Goal: Task Accomplishment & Management: Manage account settings

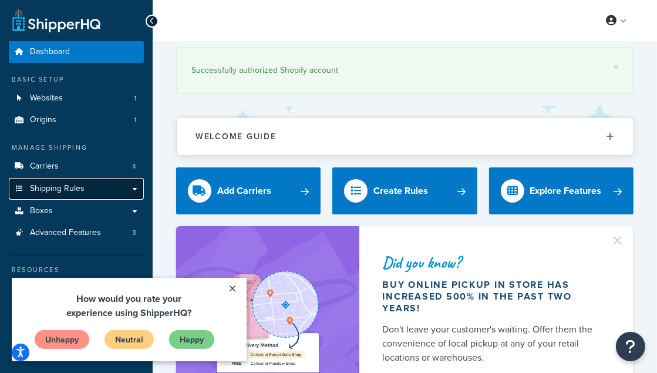
click at [96, 189] on link "Shipping Rules" at bounding box center [76, 189] width 135 height 22
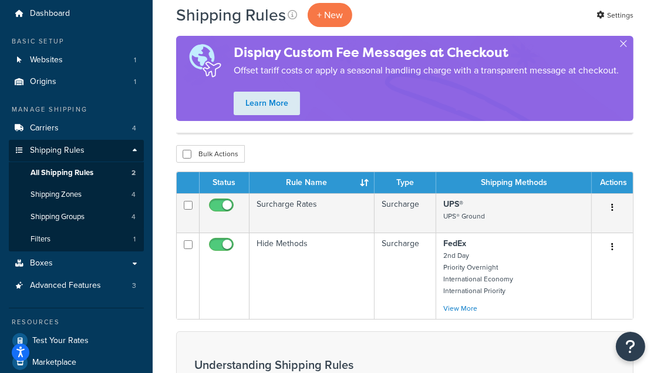
scroll to position [59, 0]
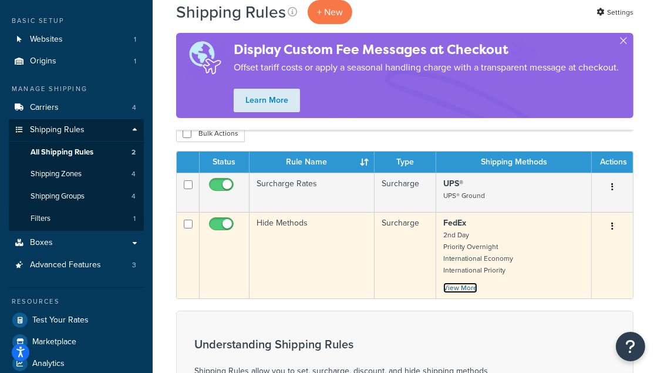
click at [461, 282] on link "View More" at bounding box center [460, 287] width 34 height 11
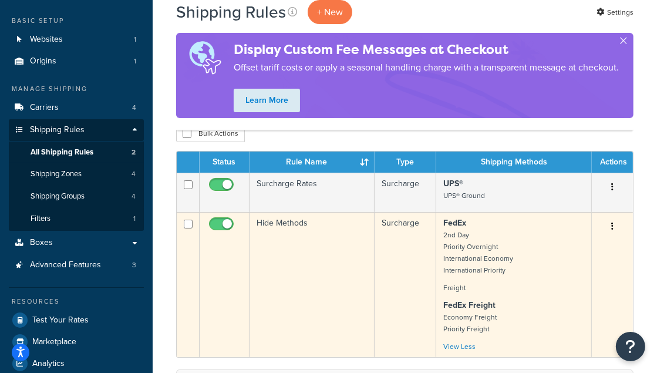
click at [480, 307] on strong "FedEx Freight" at bounding box center [469, 305] width 52 height 12
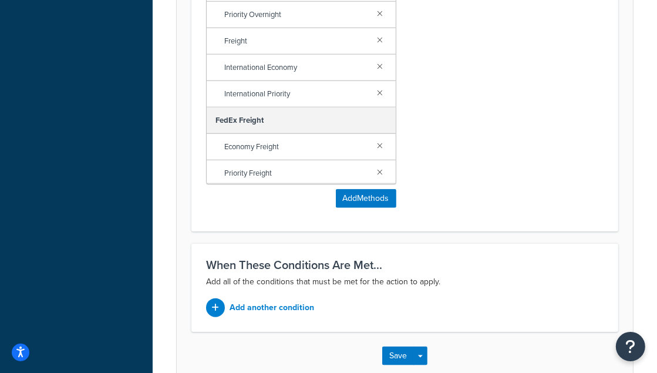
scroll to position [881, 0]
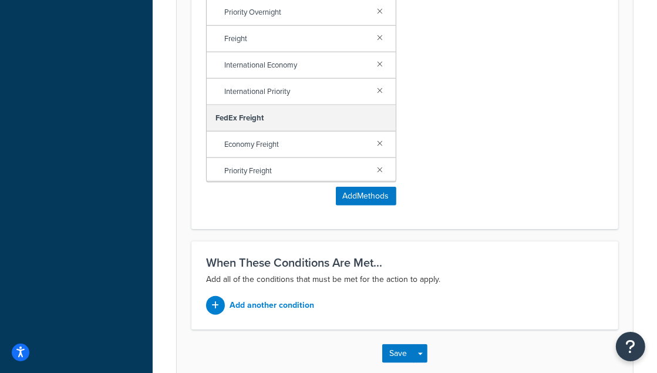
click at [256, 144] on span "Economy Freight" at bounding box center [296, 144] width 144 height 16
click at [258, 125] on div "FedEx Freight" at bounding box center [301, 118] width 189 height 26
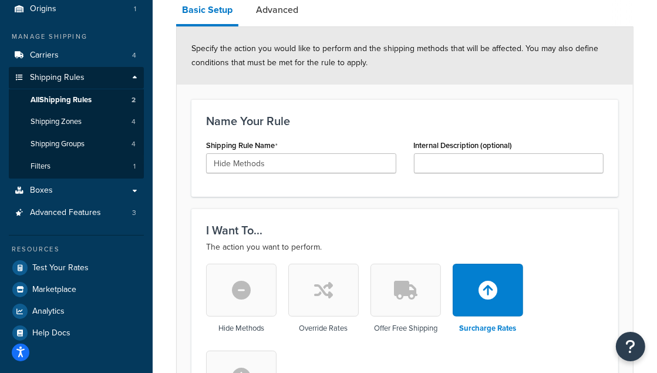
scroll to position [0, 0]
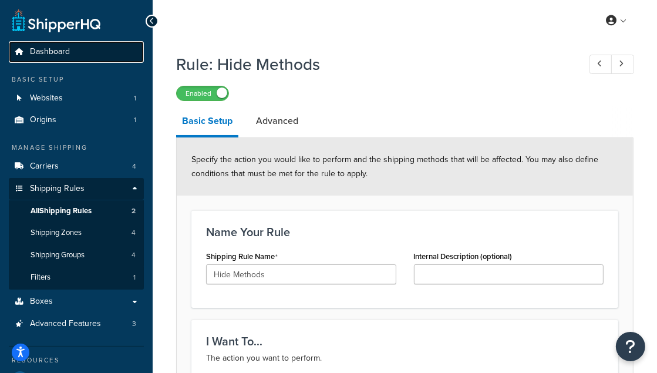
click at [57, 52] on span "Dashboard" at bounding box center [50, 52] width 40 height 10
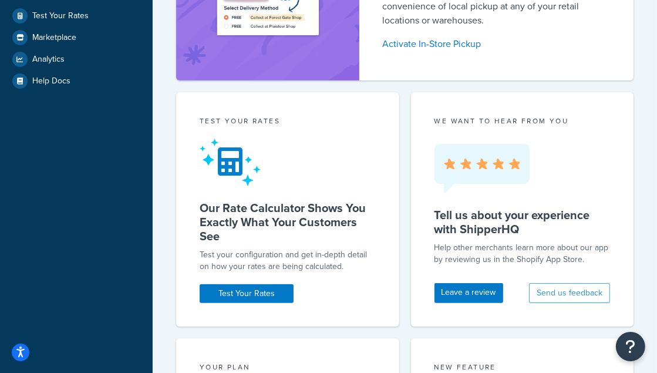
scroll to position [117, 0]
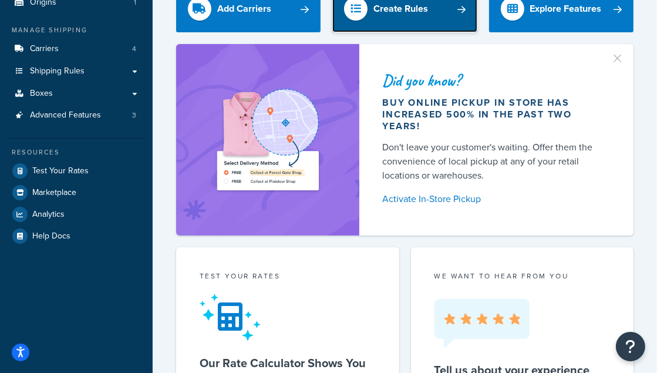
click at [393, 21] on link "Create Rules" at bounding box center [404, 8] width 144 height 47
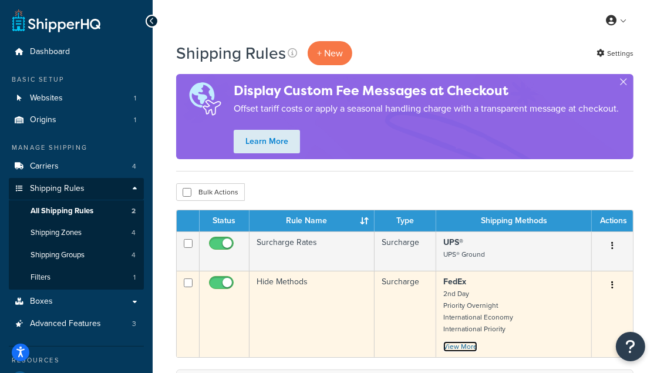
click at [472, 341] on link "View More" at bounding box center [460, 346] width 34 height 11
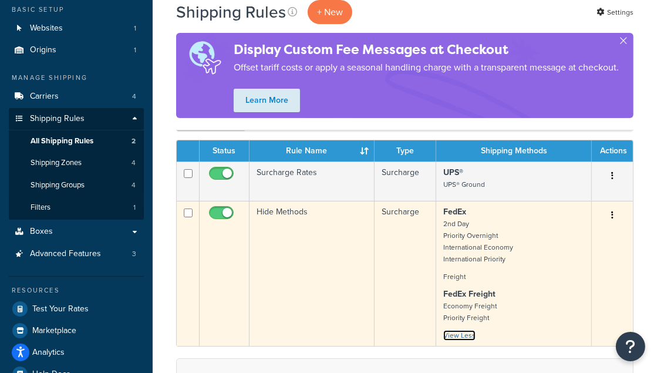
scroll to position [176, 0]
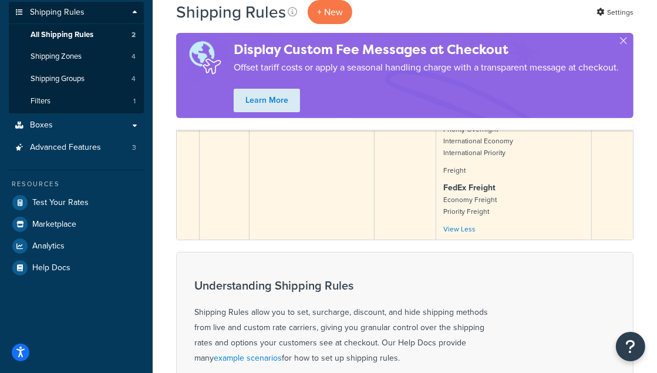
click at [454, 169] on small "Freight" at bounding box center [454, 170] width 22 height 11
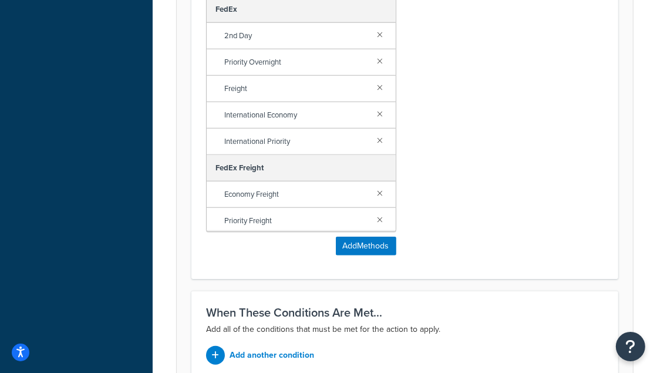
scroll to position [763, 0]
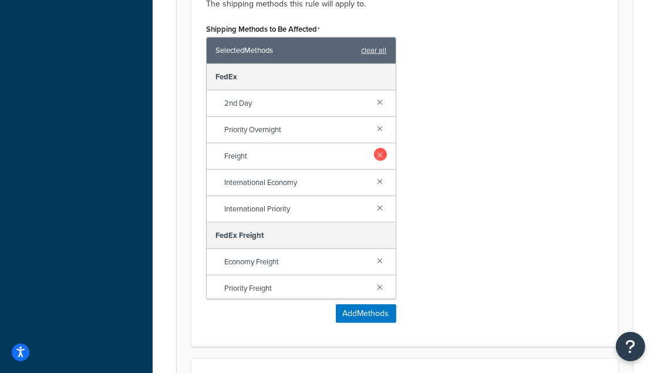
click at [374, 153] on link at bounding box center [380, 154] width 13 height 13
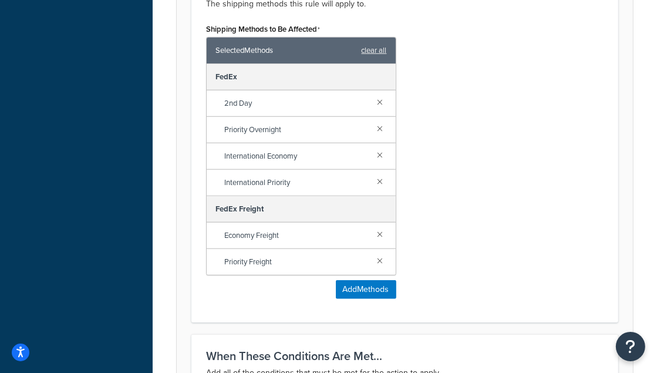
click at [477, 152] on div "Shipping Methods to Be Affected Selected Methods clear all FedEx 2nd Day Priori…" at bounding box center [404, 164] width 415 height 287
click at [449, 123] on div "Shipping Methods to Be Affected Selected Methods clear all FedEx 2nd Day Priori…" at bounding box center [404, 164] width 415 height 287
click at [446, 72] on div "Shipping Methods to Be Affected Selected Methods clear all FedEx 2nd Day Priori…" at bounding box center [404, 164] width 415 height 287
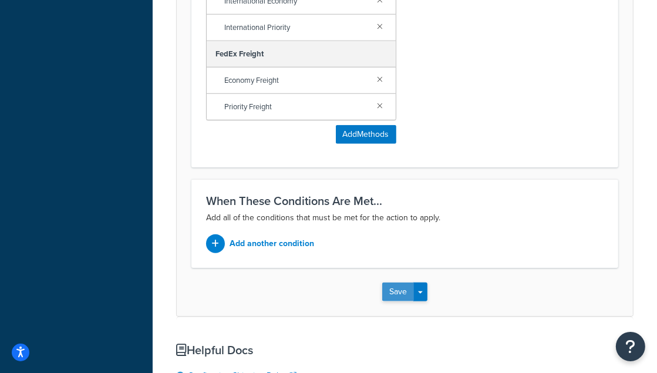
click at [409, 294] on button "Save" at bounding box center [398, 291] width 32 height 19
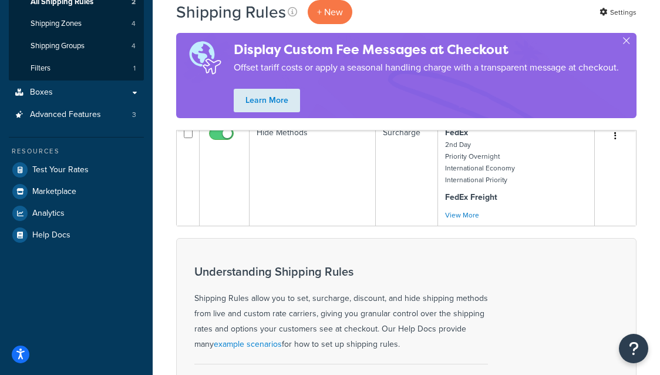
scroll to position [235, 0]
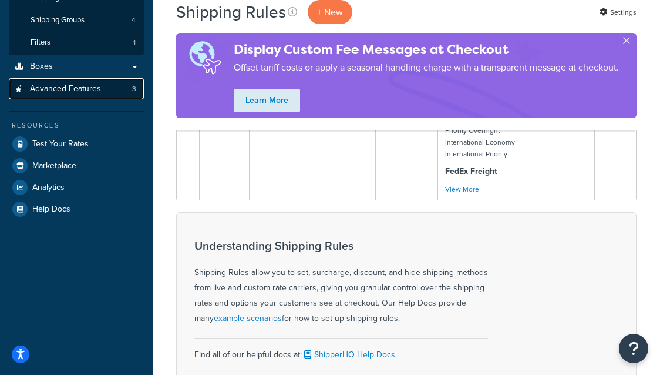
click at [76, 90] on span "Advanced Features" at bounding box center [65, 89] width 71 height 10
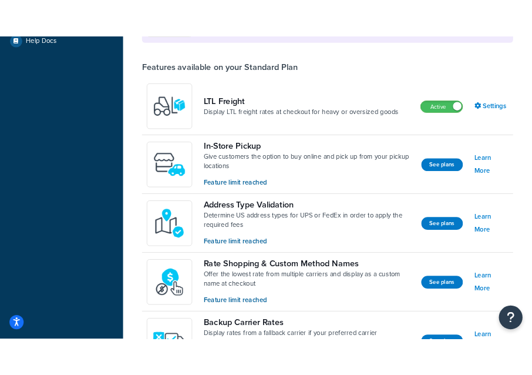
scroll to position [352, 0]
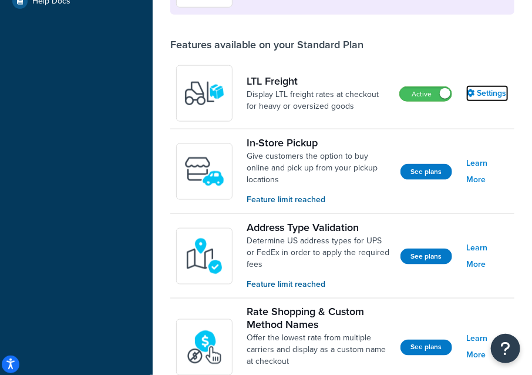
click at [492, 88] on link "Settings" at bounding box center [487, 93] width 42 height 16
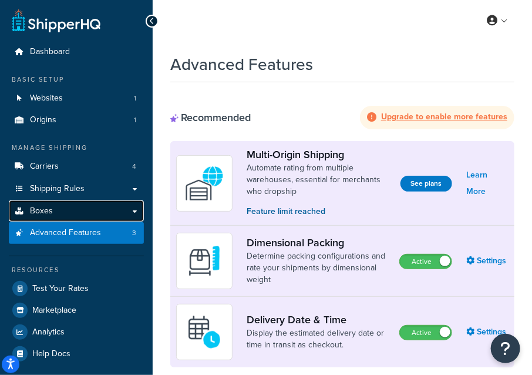
click at [135, 211] on link "Boxes" at bounding box center [76, 211] width 135 height 22
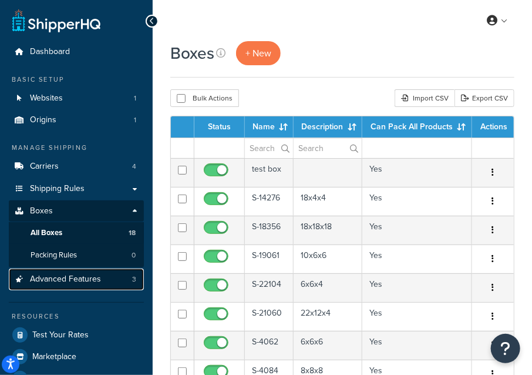
click at [79, 280] on span "Advanced Features" at bounding box center [65, 279] width 71 height 10
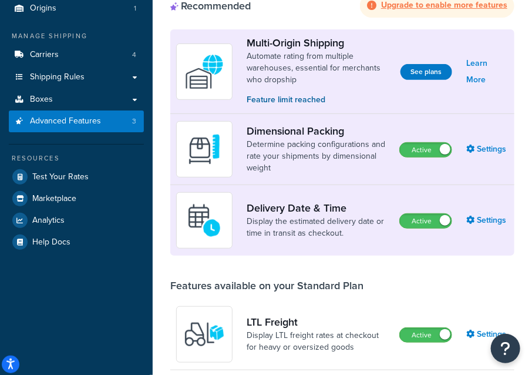
scroll to position [235, 0]
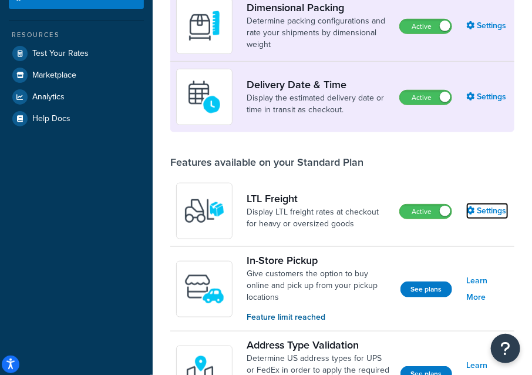
click at [486, 213] on link "Settings" at bounding box center [487, 211] width 42 height 16
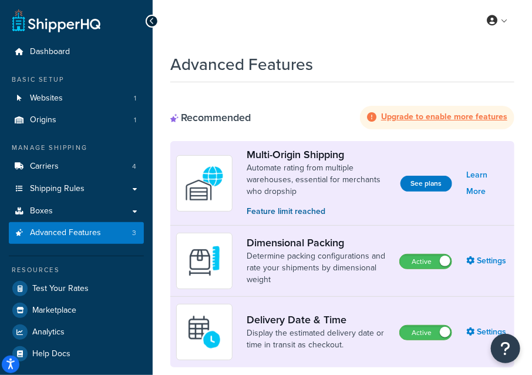
click at [463, 39] on div "My Profile Billing Global Settings Contact Us Logout" at bounding box center [342, 20] width 379 height 41
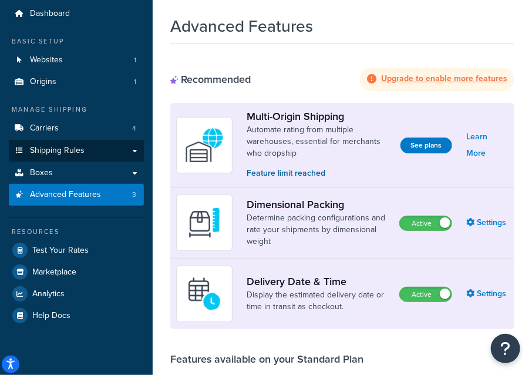
scroll to position [59, 0]
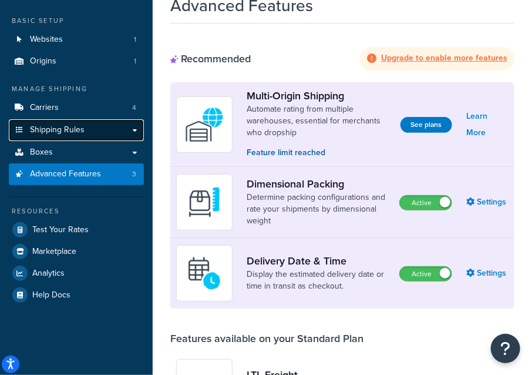
click at [133, 127] on link "Shipping Rules" at bounding box center [76, 130] width 135 height 22
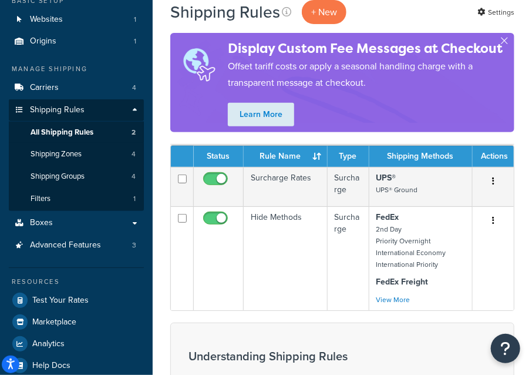
scroll to position [59, 0]
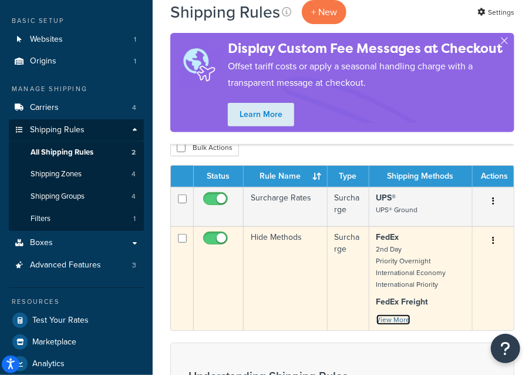
click at [397, 314] on link "View More" at bounding box center [393, 319] width 34 height 11
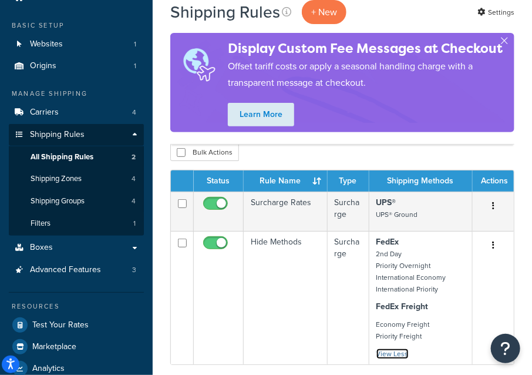
scroll to position [0, 0]
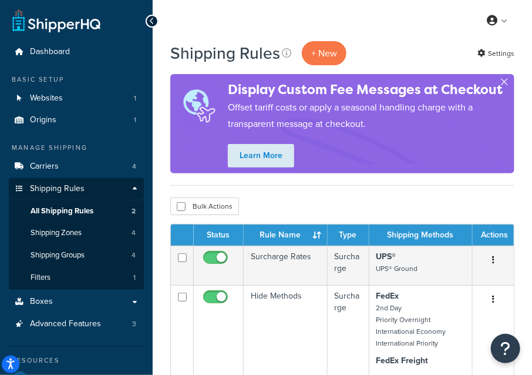
click at [503, 83] on button "button" at bounding box center [504, 84] width 3 height 3
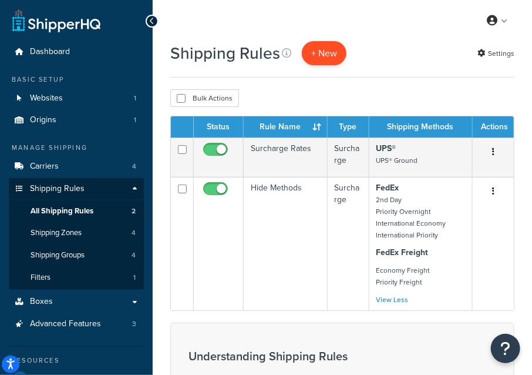
click at [328, 48] on p "+ New" at bounding box center [324, 53] width 45 height 24
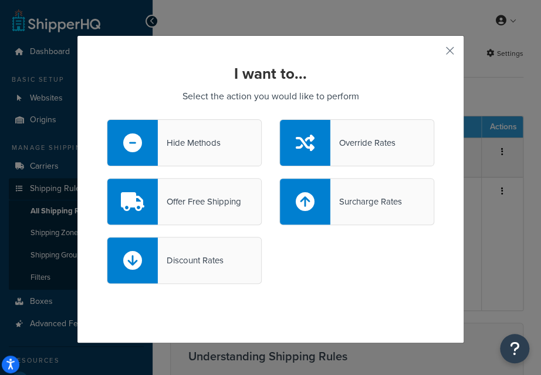
click at [446, 19] on div "I want to... Select the action you would like to perform Hide Methods Override …" at bounding box center [270, 187] width 541 height 375
click at [440, 53] on div "I want to... Select the action you would like to perform Hide Methods Override …" at bounding box center [271, 189] width 388 height 308
click at [435, 55] on button "button" at bounding box center [433, 54] width 3 height 3
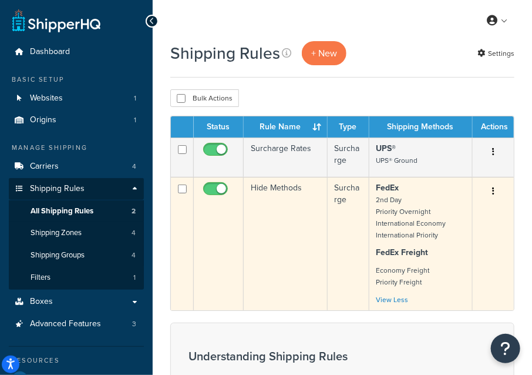
click at [496, 191] on button "button" at bounding box center [493, 191] width 16 height 19
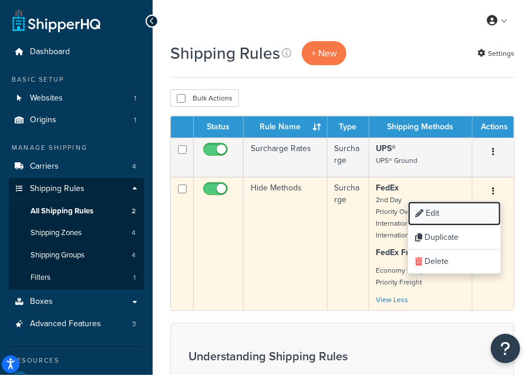
click at [439, 214] on link "Edit" at bounding box center [454, 213] width 93 height 24
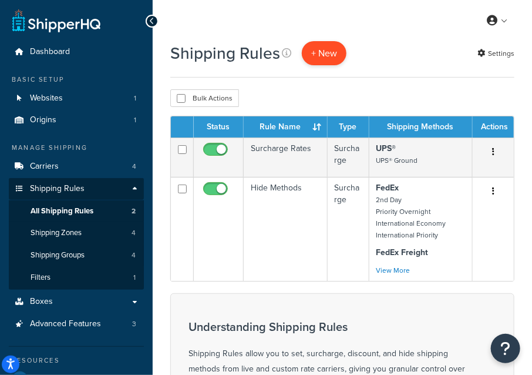
click at [339, 55] on p "+ New" at bounding box center [324, 53] width 45 height 24
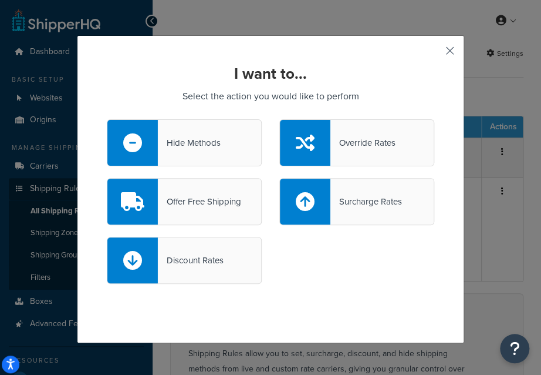
click at [435, 53] on button "button" at bounding box center [433, 54] width 3 height 3
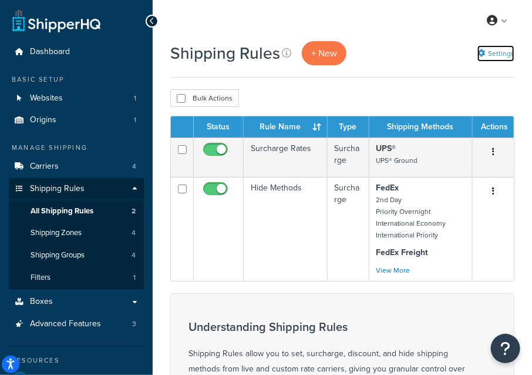
click at [489, 55] on link "Settings" at bounding box center [495, 53] width 37 height 16
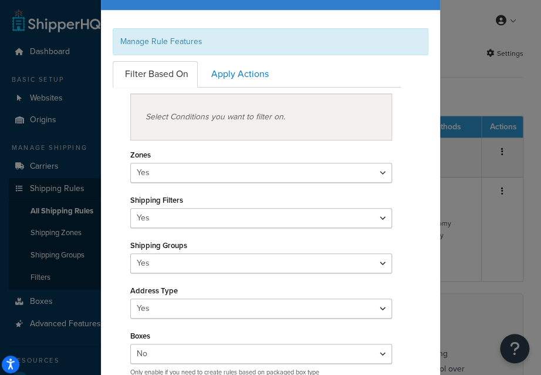
scroll to position [117, 0]
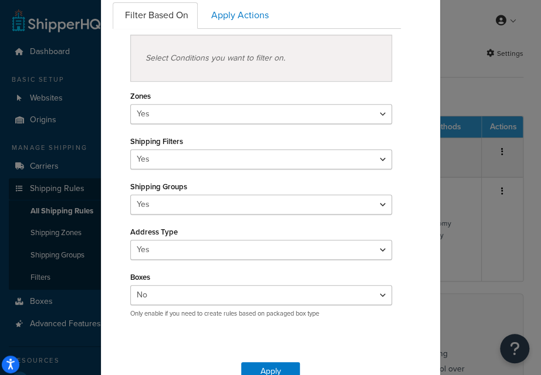
click at [463, 49] on div "Rule Settings Manage Rule Features Filter Based On Apply Actions Select Conditi…" at bounding box center [270, 187] width 541 height 375
click at [435, 106] on div "Manage Rule Features Filter Based On Apply Actions Select Conditions you want t…" at bounding box center [270, 145] width 339 height 386
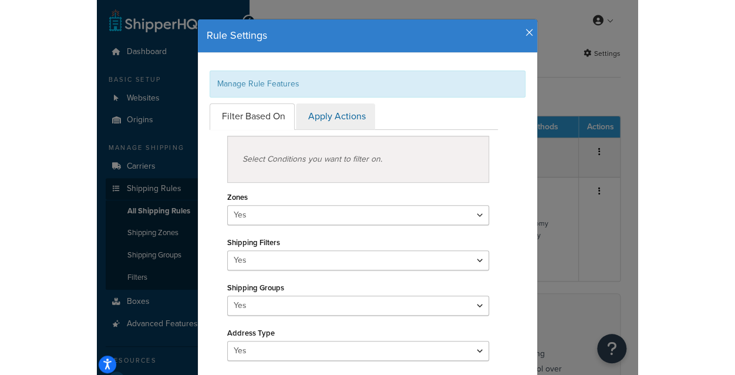
scroll to position [0, 0]
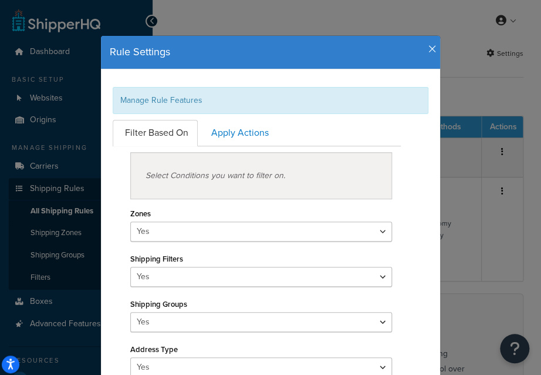
click at [429, 50] on icon "button" at bounding box center [433, 49] width 8 height 11
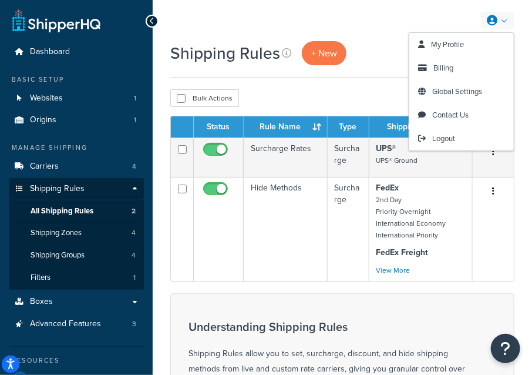
click at [511, 17] on link at bounding box center [497, 21] width 33 height 18
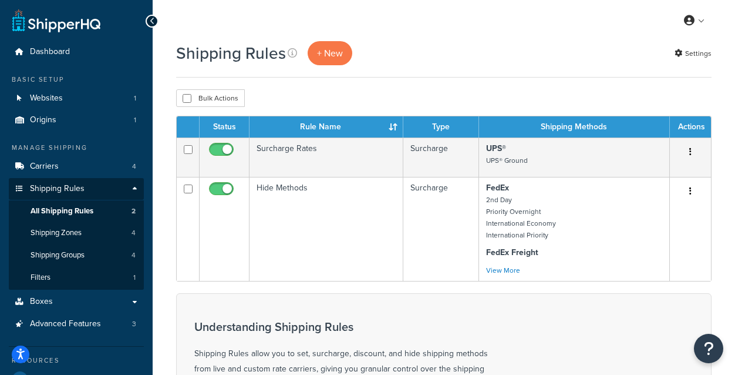
drag, startPoint x: 413, startPoint y: 42, endPoint x: 402, endPoint y: 43, distance: 11.2
click at [413, 42] on div "Shipping Rules + New Settings" at bounding box center [444, 53] width 536 height 24
click at [318, 49] on p "+ New" at bounding box center [330, 53] width 45 height 24
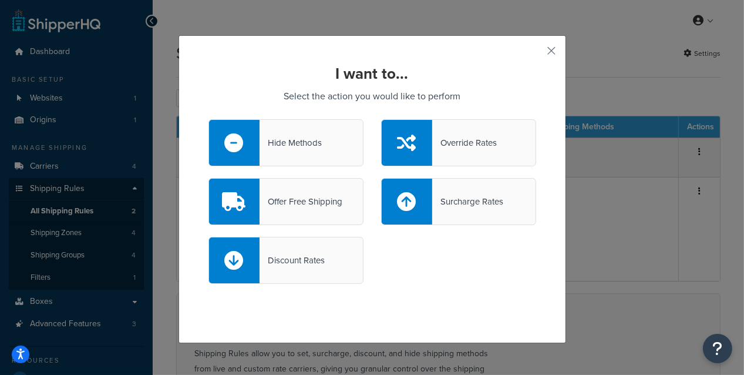
click at [311, 22] on div "I want to... Select the action you would like to perform Hide Methods Override …" at bounding box center [372, 187] width 744 height 375
click at [531, 53] on div "I want to... Select the action you would like to perform Hide Methods Override …" at bounding box center [373, 189] width 388 height 308
click at [531, 53] on button "button" at bounding box center [534, 54] width 3 height 3
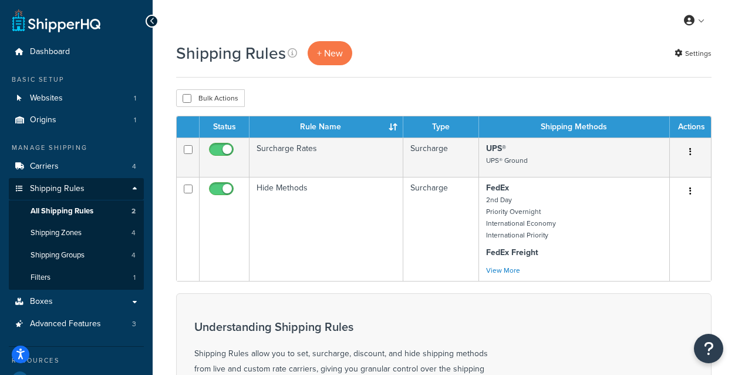
click at [531, 82] on div "Shipping Rules + New Settings Bulk Actions Duplicate Delete Contact Us Send Us …" at bounding box center [444, 368] width 583 height 654
click at [460, 62] on div "Shipping Rules + New Settings" at bounding box center [444, 53] width 536 height 24
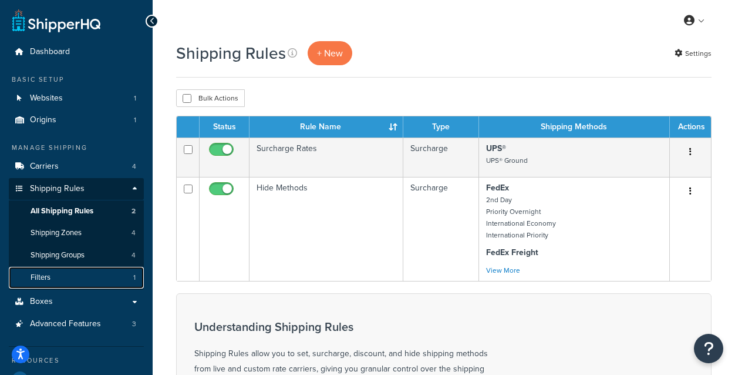
click at [63, 277] on link "Filters 1" at bounding box center [76, 278] width 135 height 22
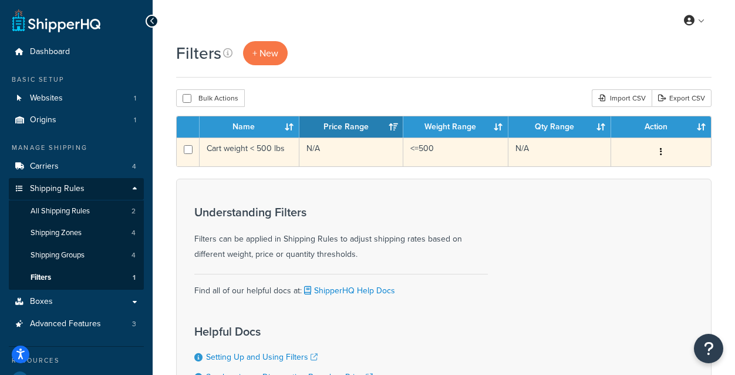
click at [253, 155] on td "Cart weight < 500 lbs" at bounding box center [250, 151] width 100 height 29
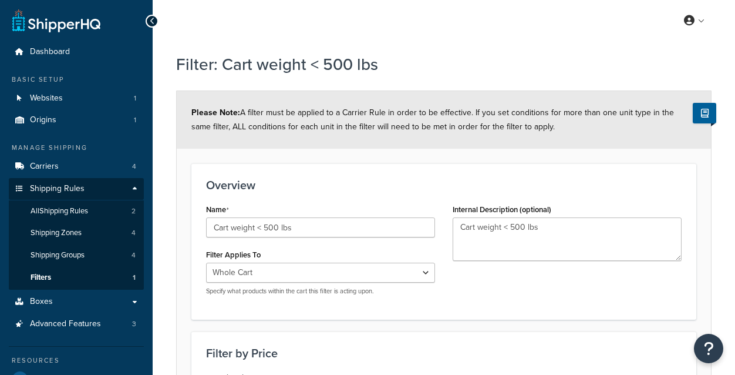
select select "range"
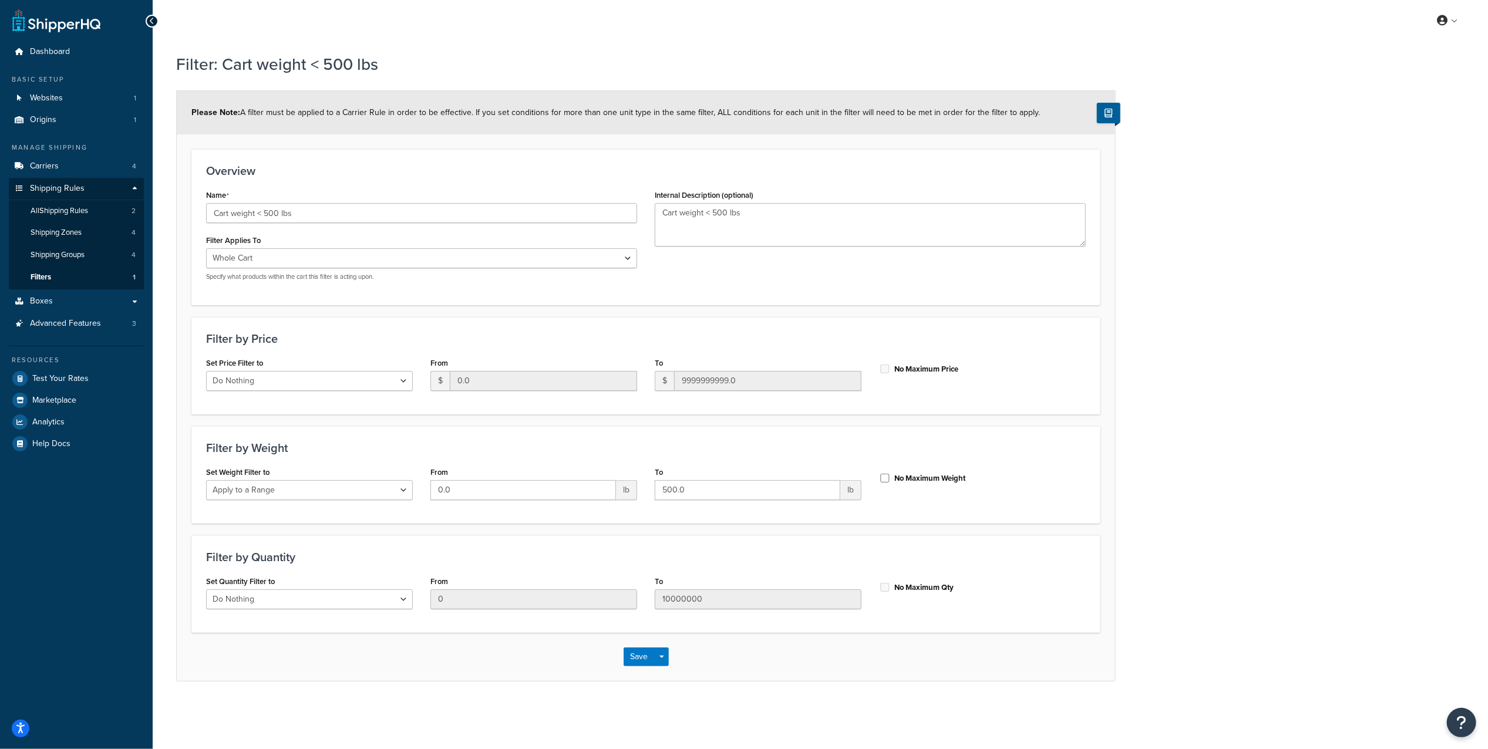
click at [735, 60] on h1 "Filter: Cart weight < 500 lbs" at bounding box center [638, 64] width 925 height 23
click at [572, 32] on div "My Profile Billing Global Settings Contact Us Logout" at bounding box center [820, 20] width 1335 height 41
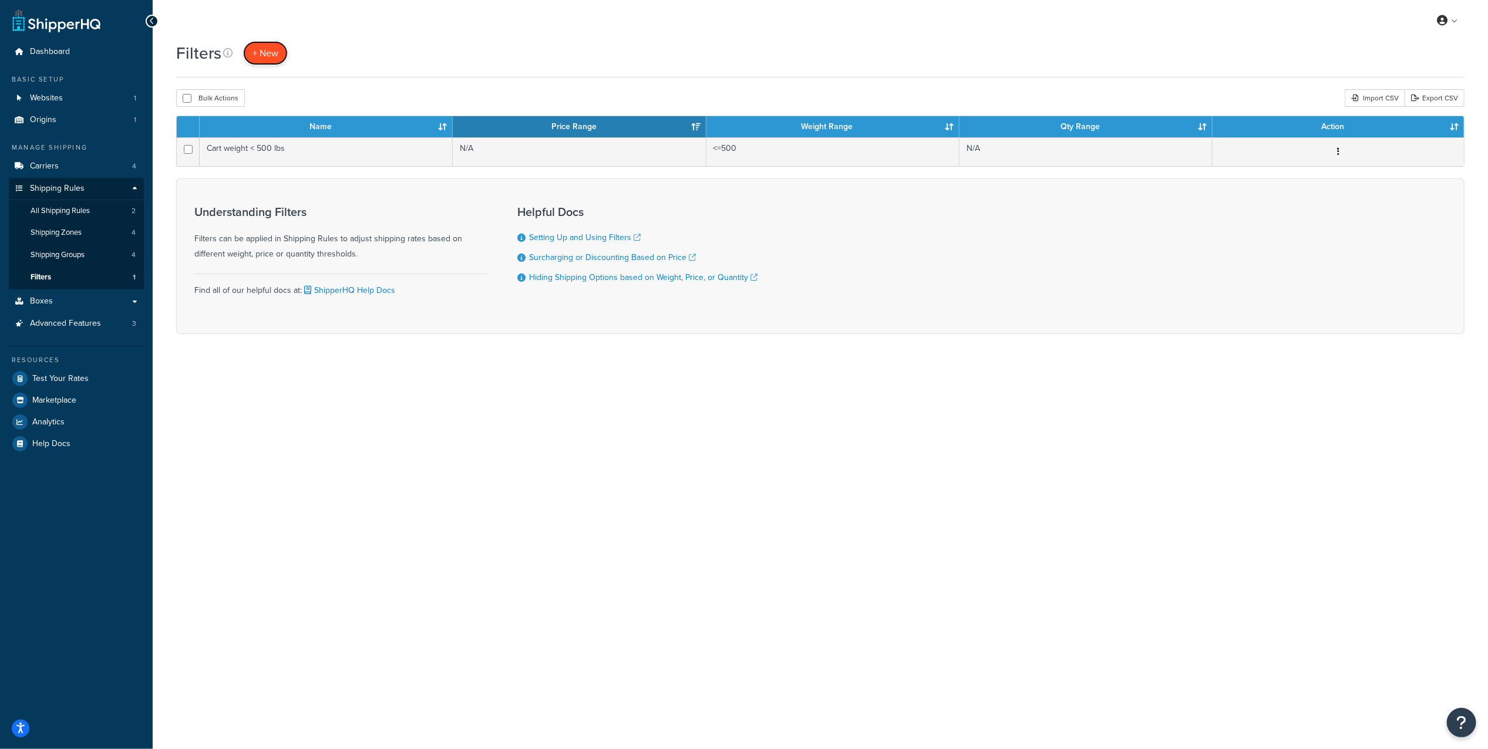
click at [264, 50] on span "+ New" at bounding box center [266, 53] width 26 height 14
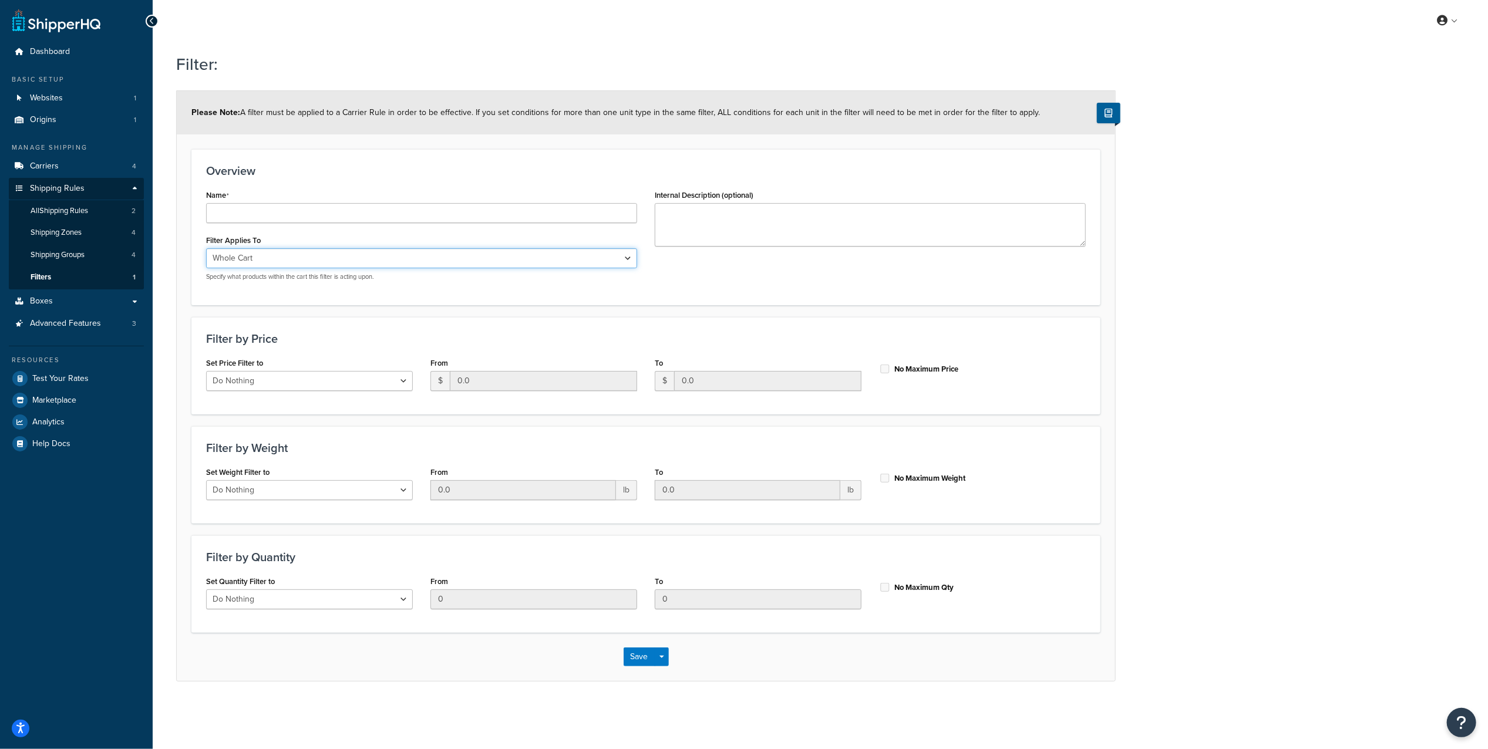
click at [378, 265] on select "Whole Cart Everything in Shipping Group Everything at Origin Each Item within S…" at bounding box center [421, 258] width 431 height 20
click at [206, 250] on select "Whole Cart Everything in Shipping Group Everything at Origin Each Item within S…" at bounding box center [421, 258] width 431 height 20
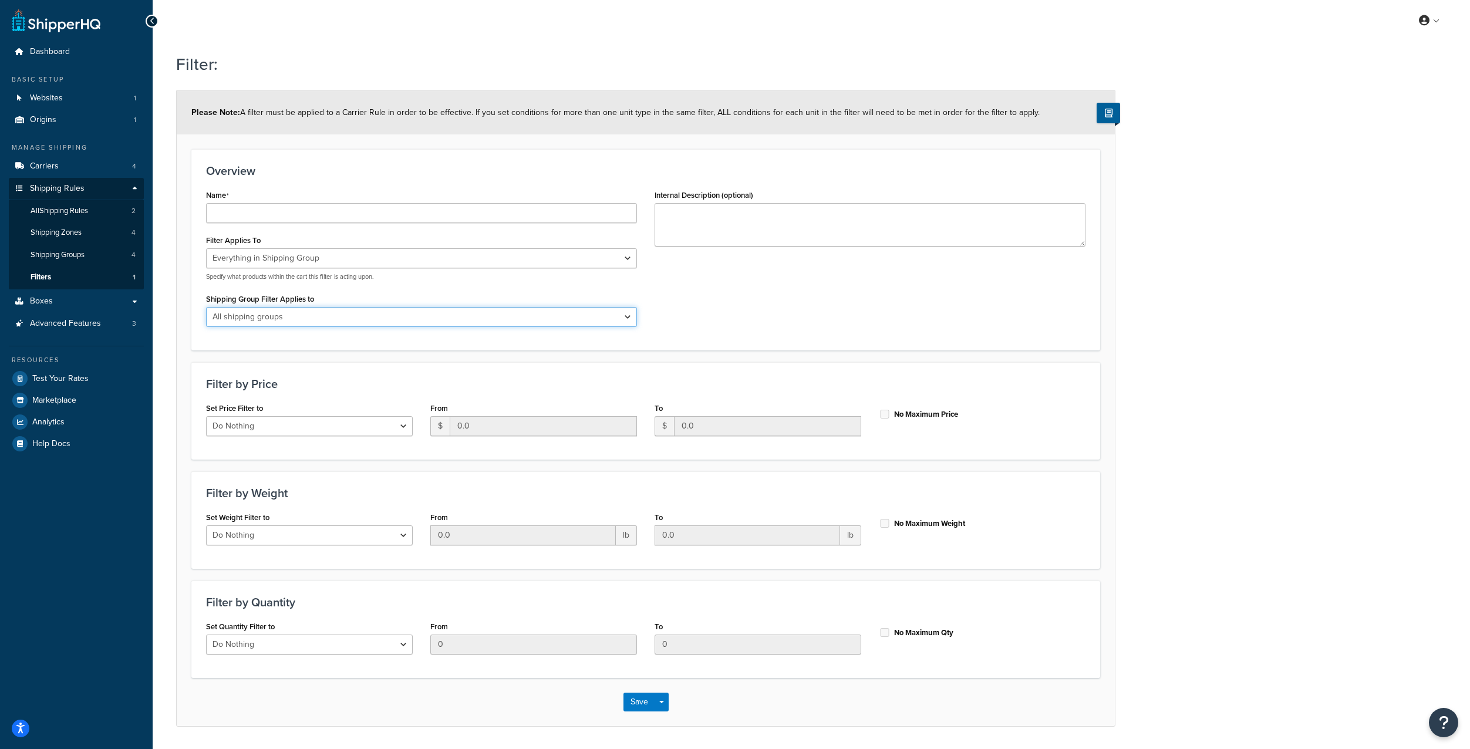
click at [337, 314] on select "All shipping groups Large Medium Small All Products not assigned to a Shipping …" at bounding box center [421, 317] width 431 height 20
click at [342, 266] on select "Whole Cart Everything in Shipping Group Everything at Origin Each Item within S…" at bounding box center [421, 258] width 431 height 20
select select "LOCATION"
click at [206, 250] on select "Whole Cart Everything in Shipping Group Everything at Origin Each Item within S…" at bounding box center [421, 258] width 431 height 20
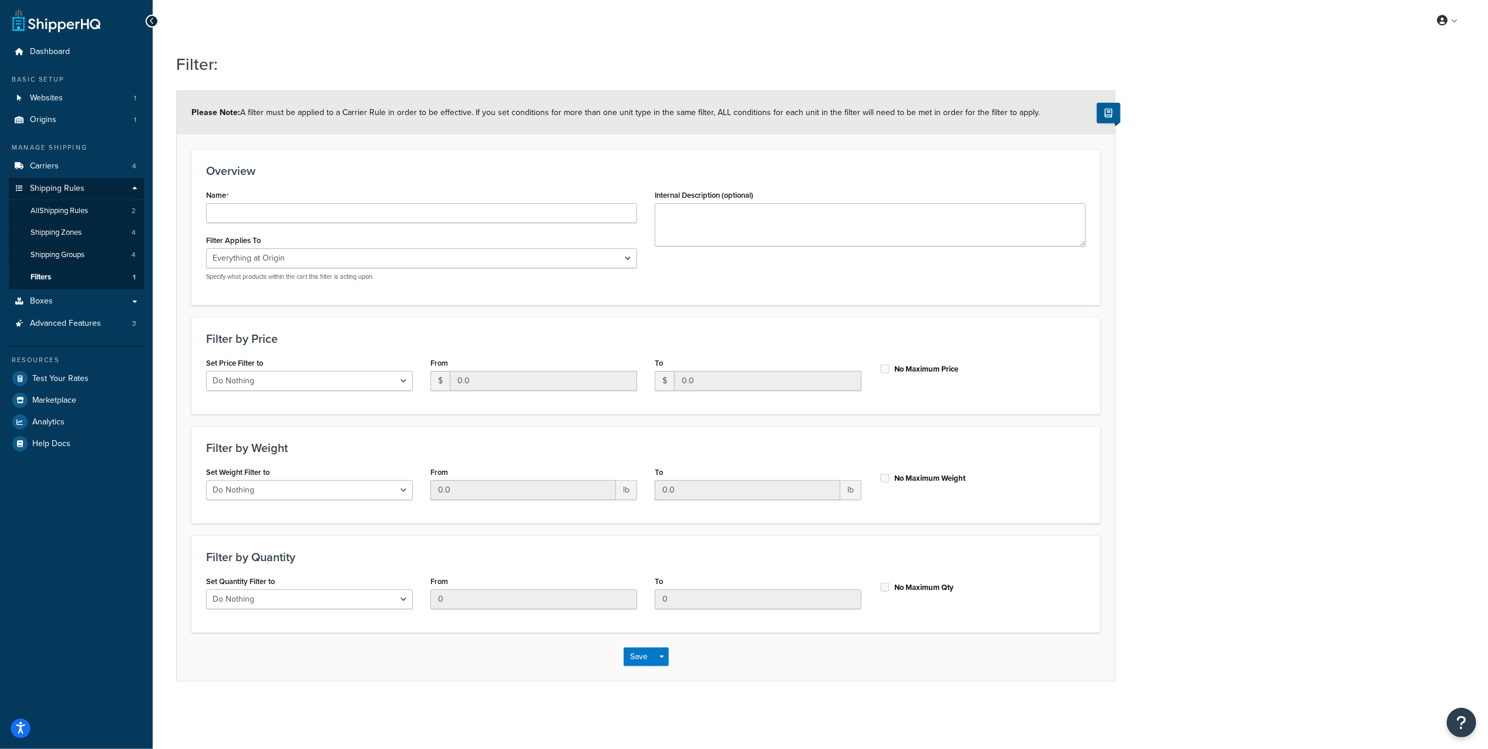
click at [16, 722] on icon "Open accessiBe: accessibility options, statement and help" at bounding box center [20, 728] width 9 height 12
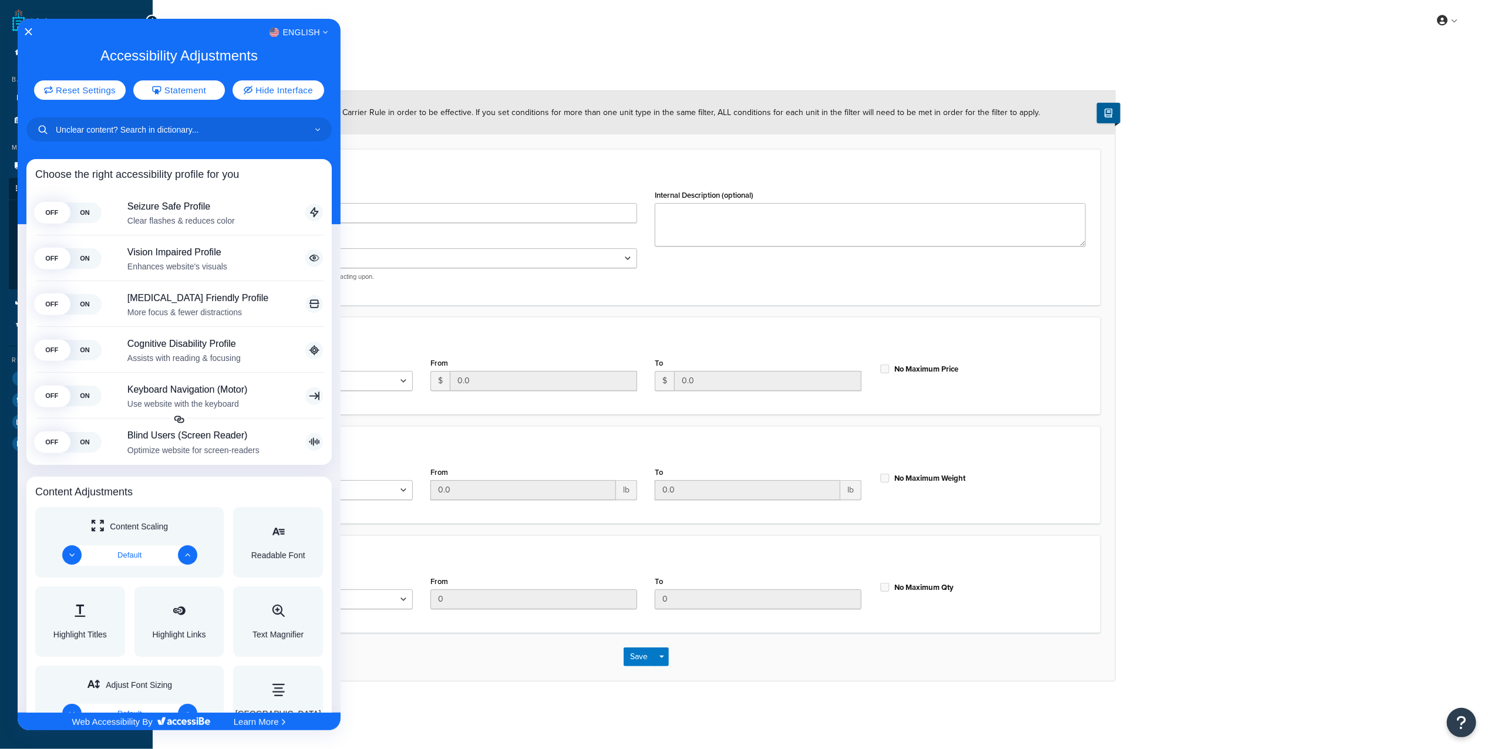
click at [430, 20] on div at bounding box center [744, 374] width 1488 height 749
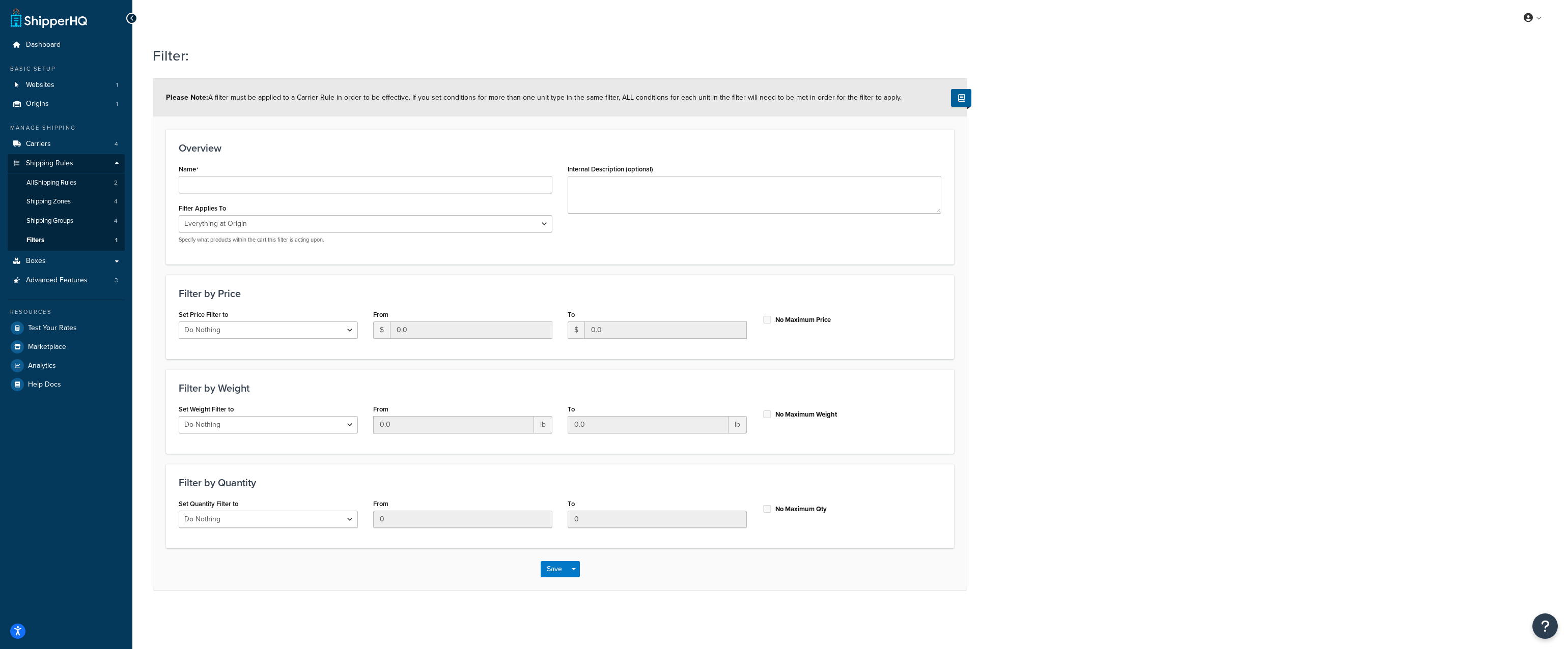
click at [59, 34] on div "Dashboard Basic Setup Websites 1 Origins 1 Manage Shipping Carriers 4 Shipping …" at bounding box center [66, 324] width 133 height 649
click at [60, 41] on link "Dashboard" at bounding box center [66, 45] width 117 height 19
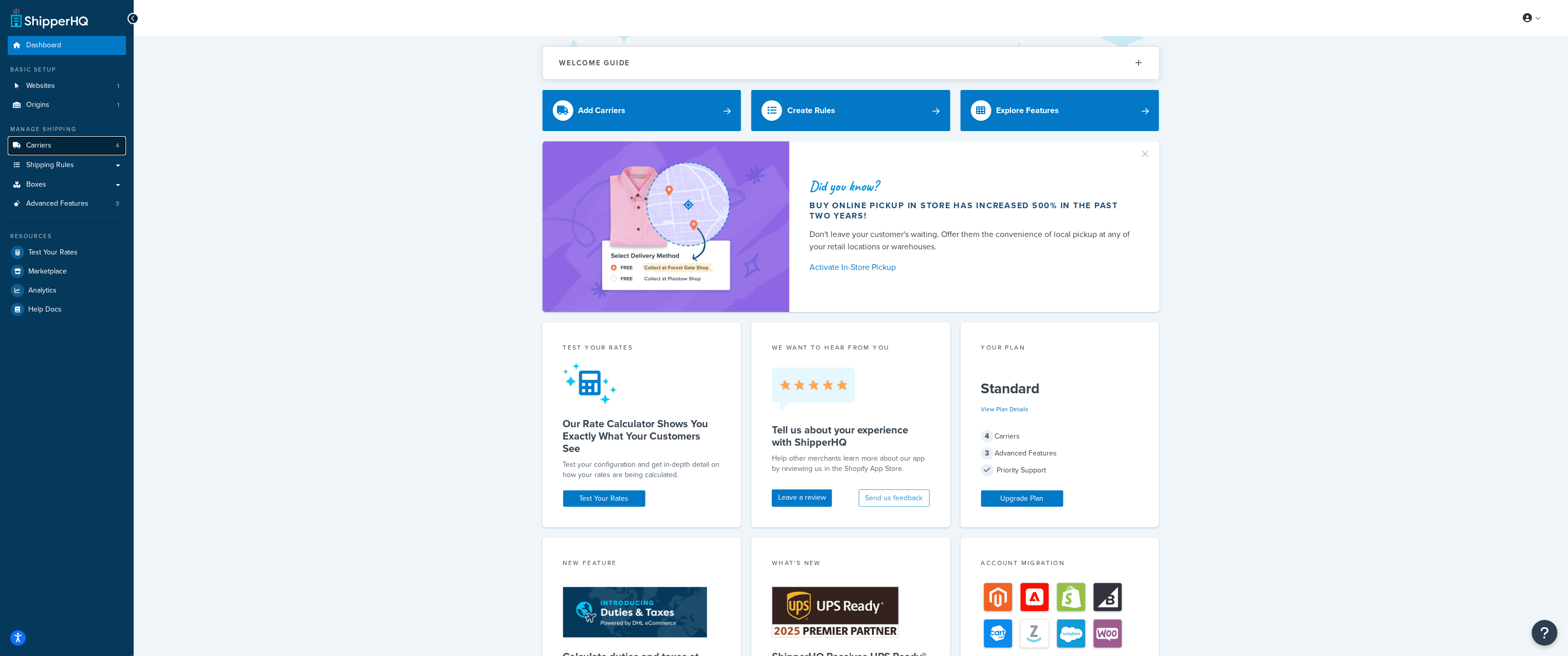
click at [88, 152] on link "Carriers 4" at bounding box center [67, 146] width 118 height 19
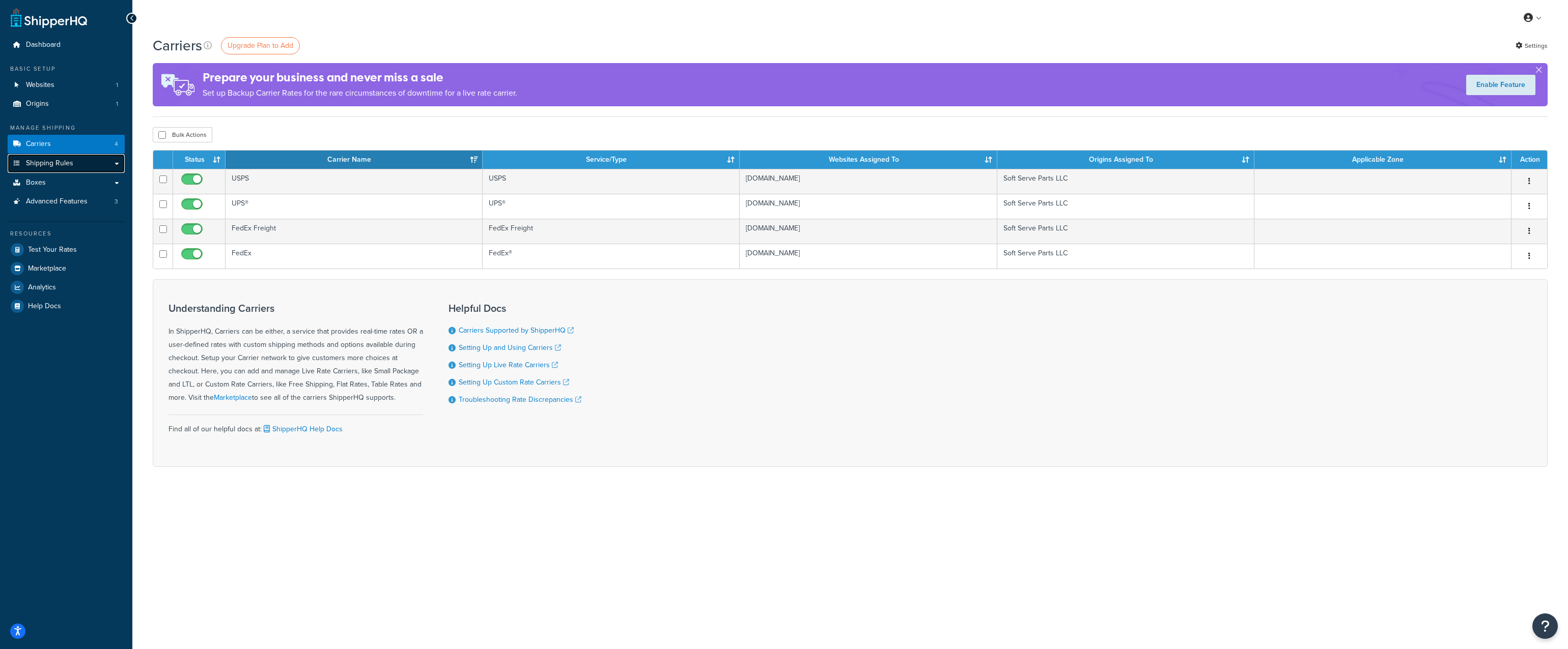
click at [88, 163] on link "Shipping Rules" at bounding box center [66, 164] width 117 height 19
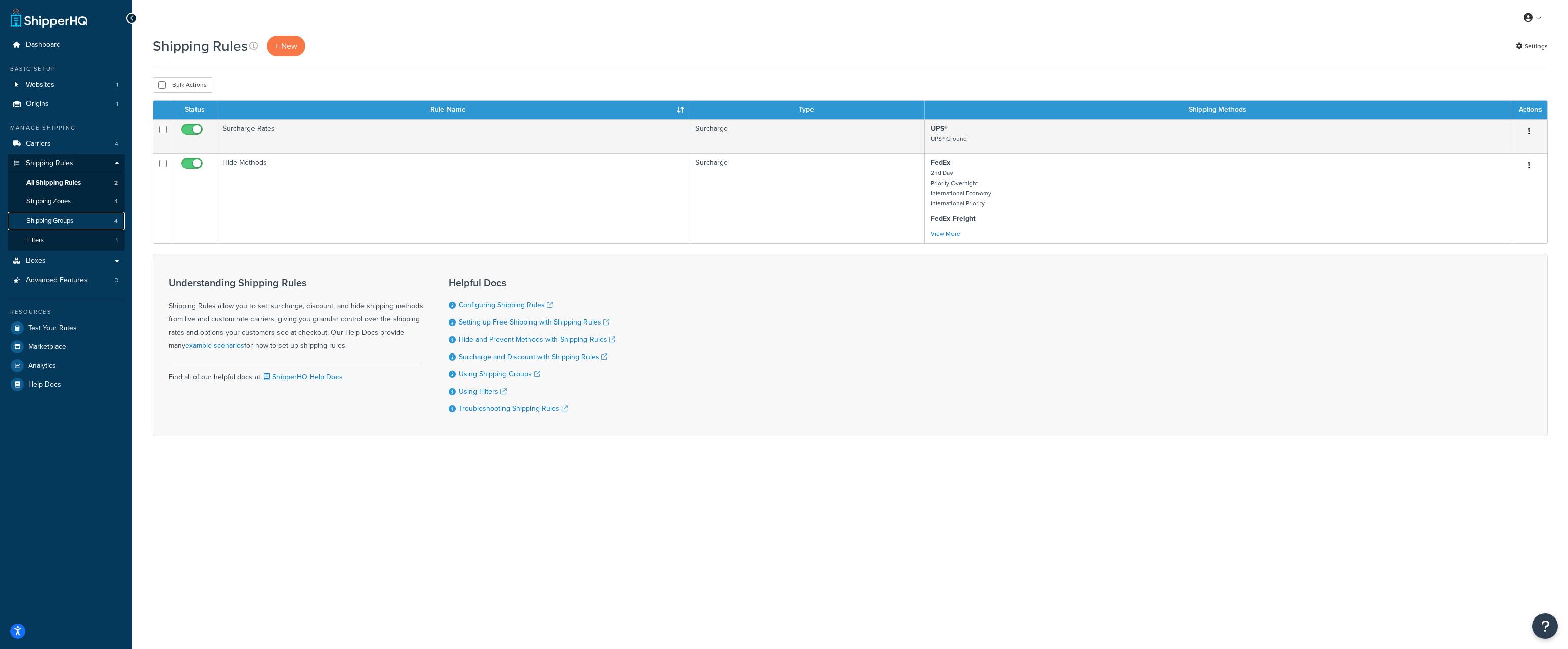
click at [60, 221] on span "Shipping Groups" at bounding box center [50, 221] width 47 height 9
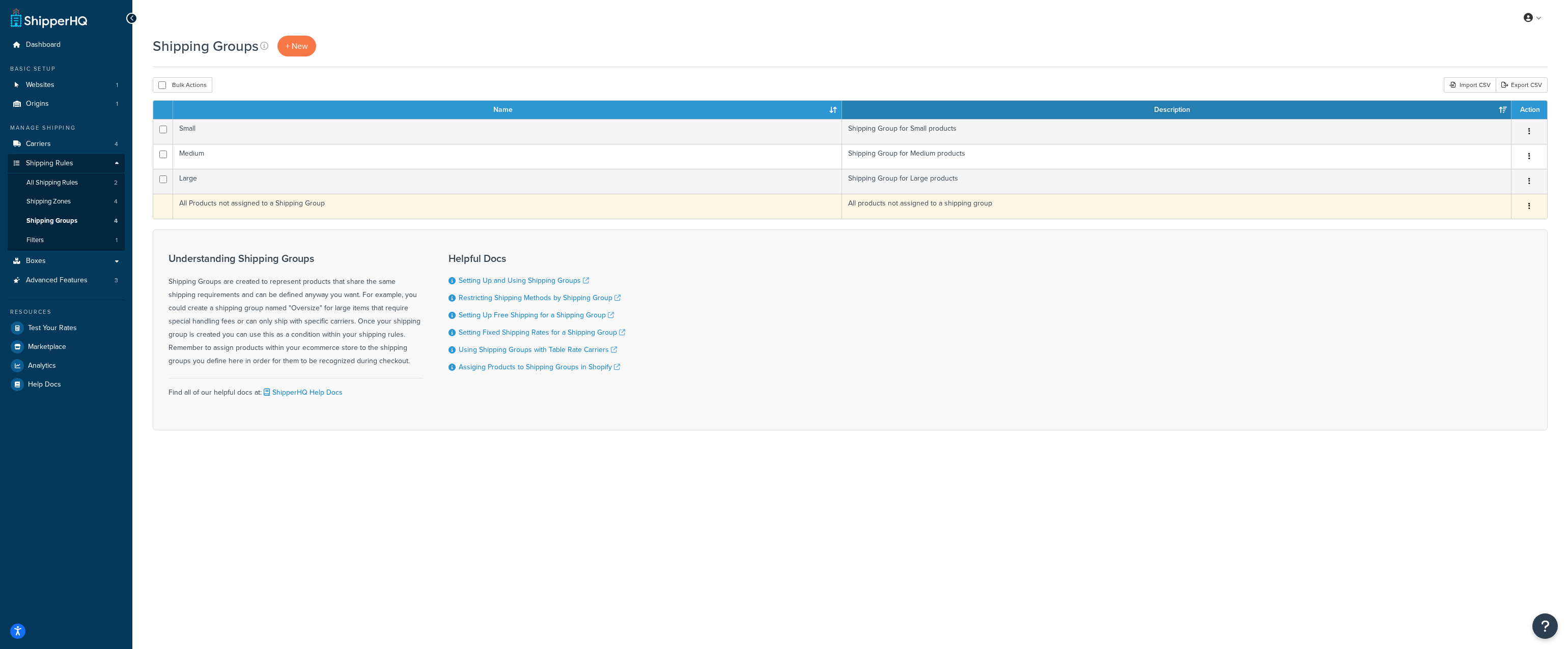
click at [290, 206] on td "All Products not assigned to a Shipping Group" at bounding box center [508, 206] width 669 height 25
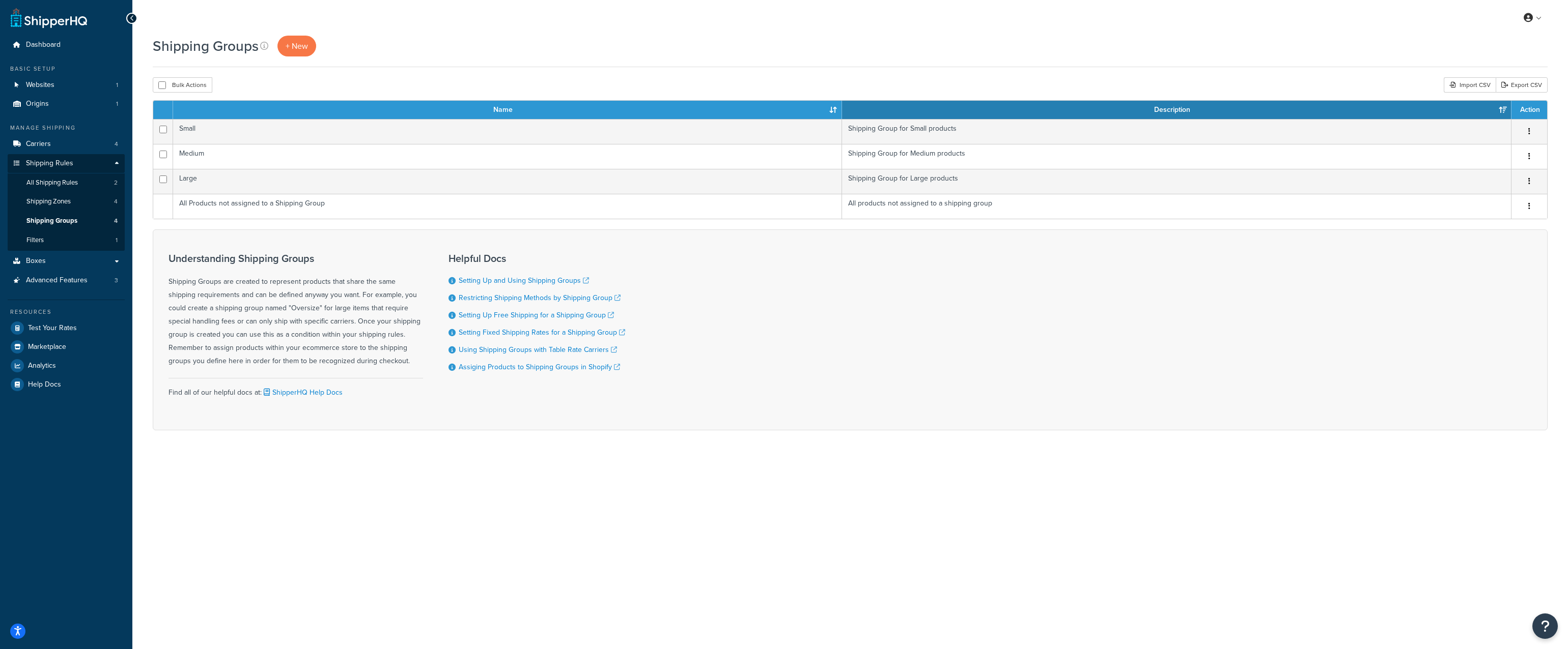
click at [847, 463] on div "Shipping Groups + New Bulk Actions Duplicate [GEOGRAPHIC_DATA] Import CSV Expor…" at bounding box center [850, 250] width 1435 height 431
click at [55, 17] on link at bounding box center [49, 17] width 76 height 20
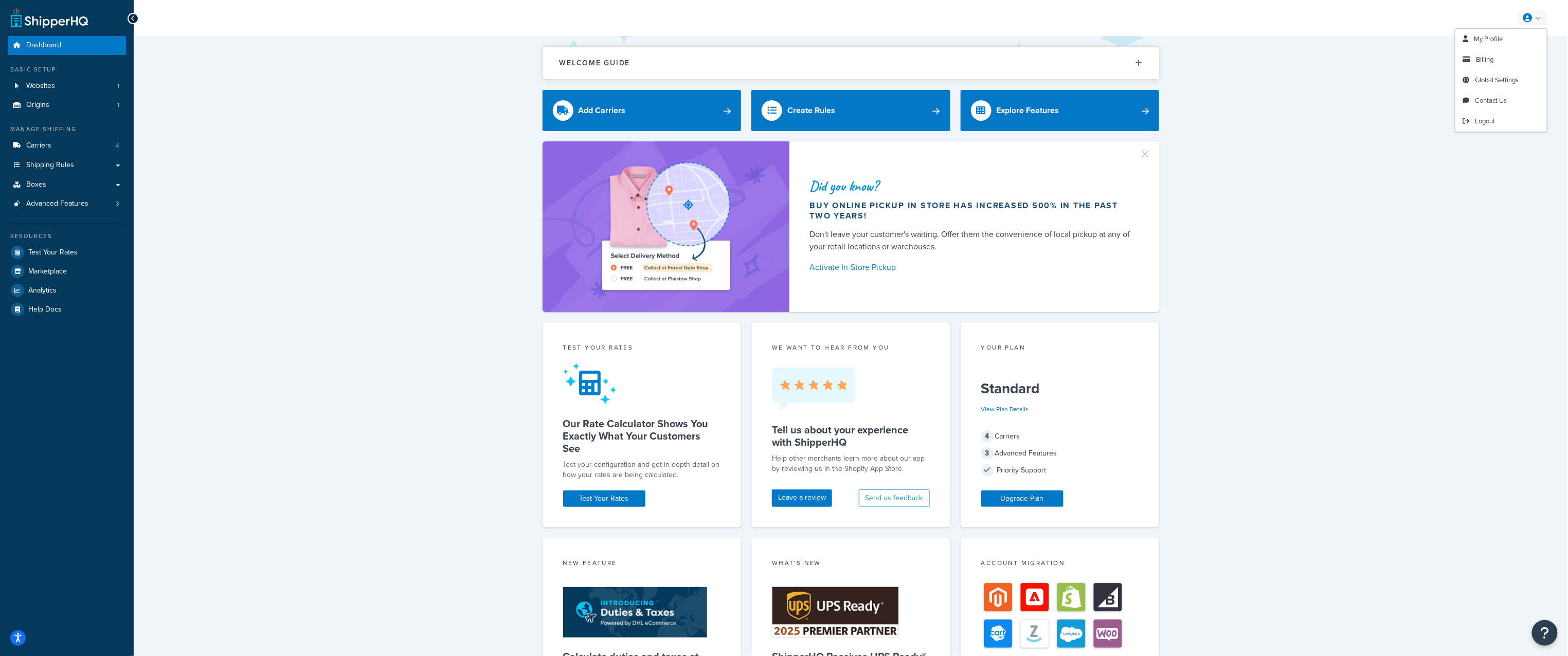
click at [1534, 18] on link at bounding box center [1532, 18] width 29 height 16
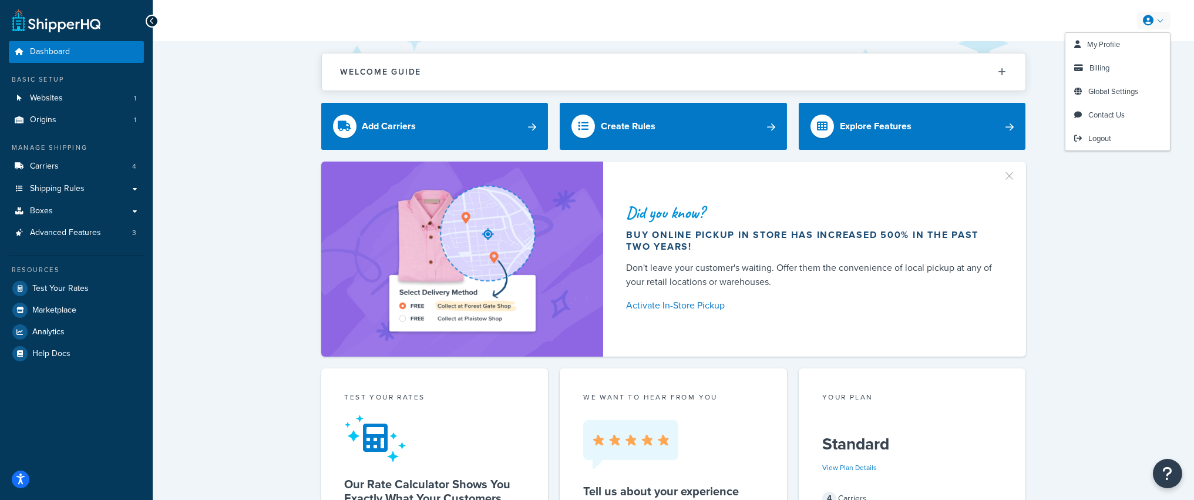
click at [1158, 15] on link at bounding box center [1153, 21] width 33 height 18
click at [1130, 113] on link "Contact Us" at bounding box center [1117, 114] width 105 height 23
